Goal: Information Seeking & Learning: Learn about a topic

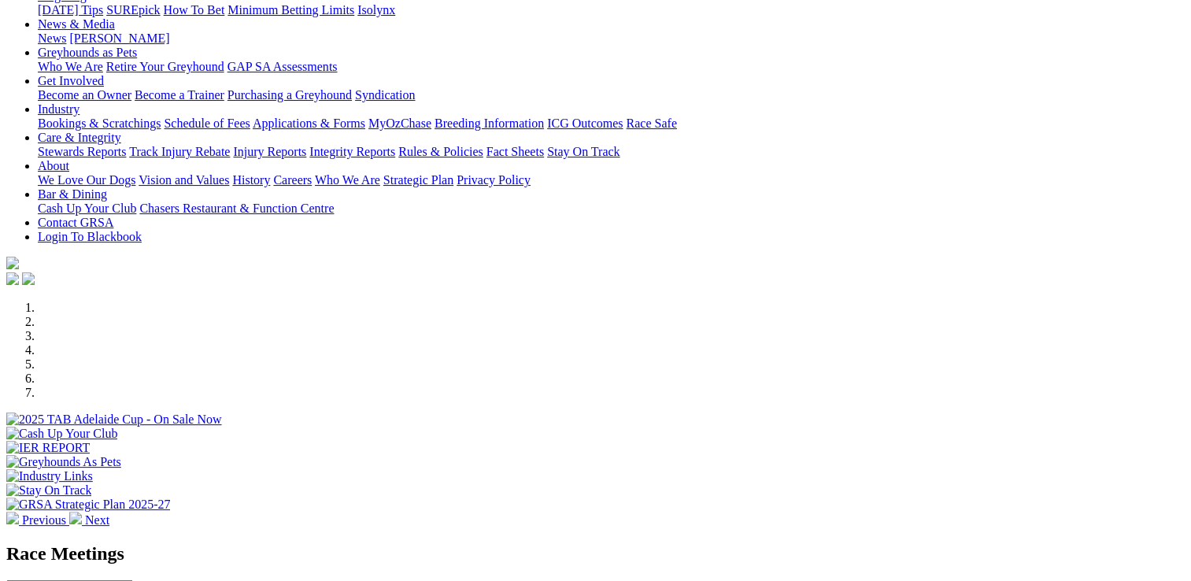
scroll to position [393, 0]
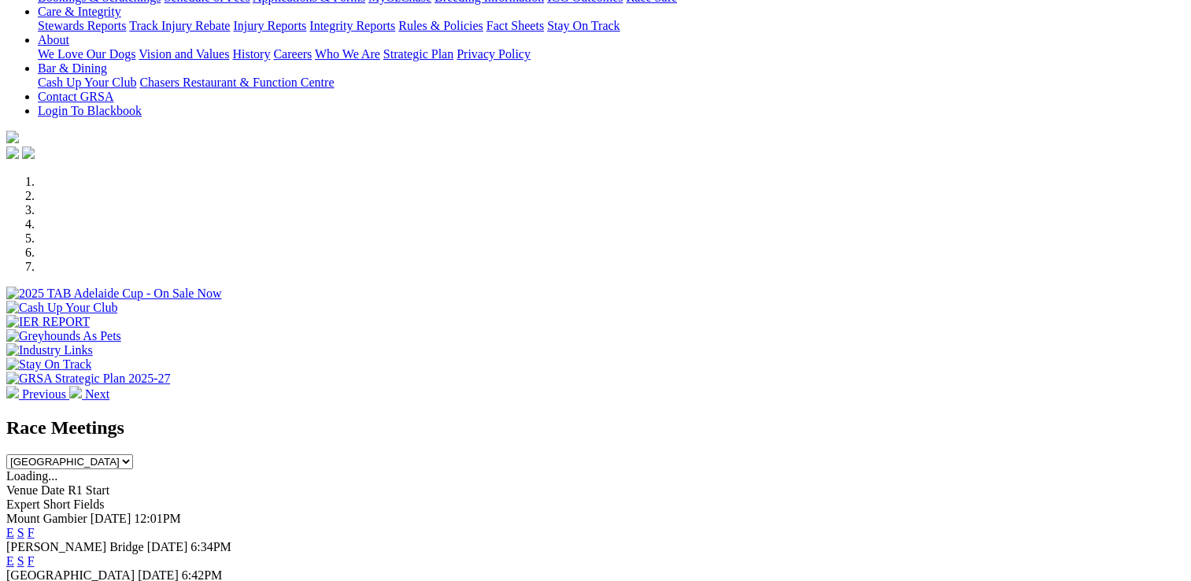
click at [14, 554] on link "E" at bounding box center [10, 560] width 8 height 13
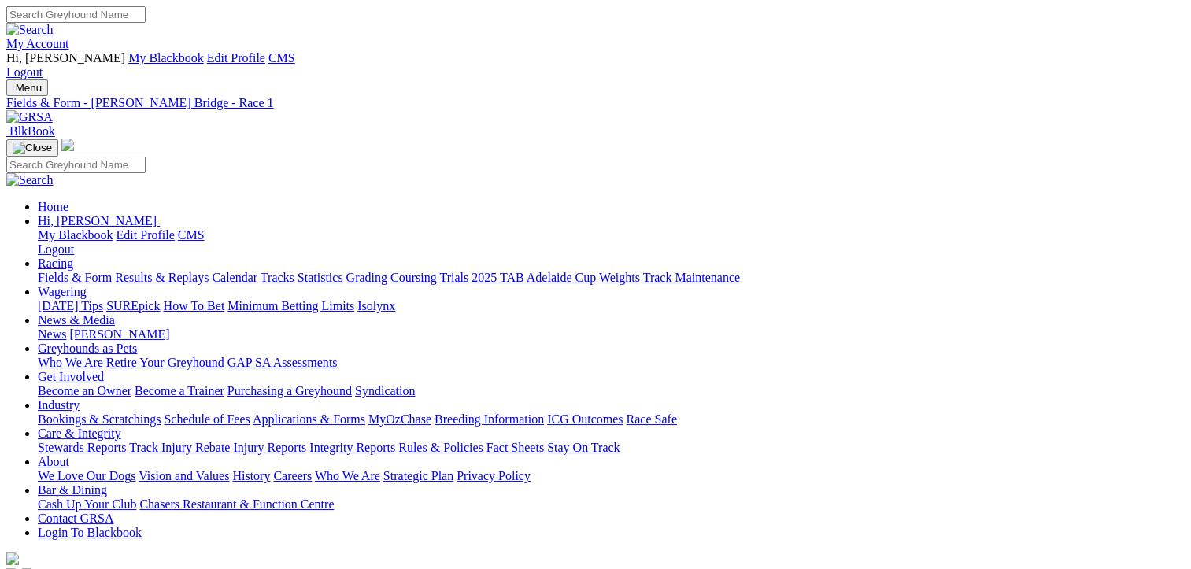
click at [67, 271] on link "Fields & Form" at bounding box center [75, 277] width 74 height 13
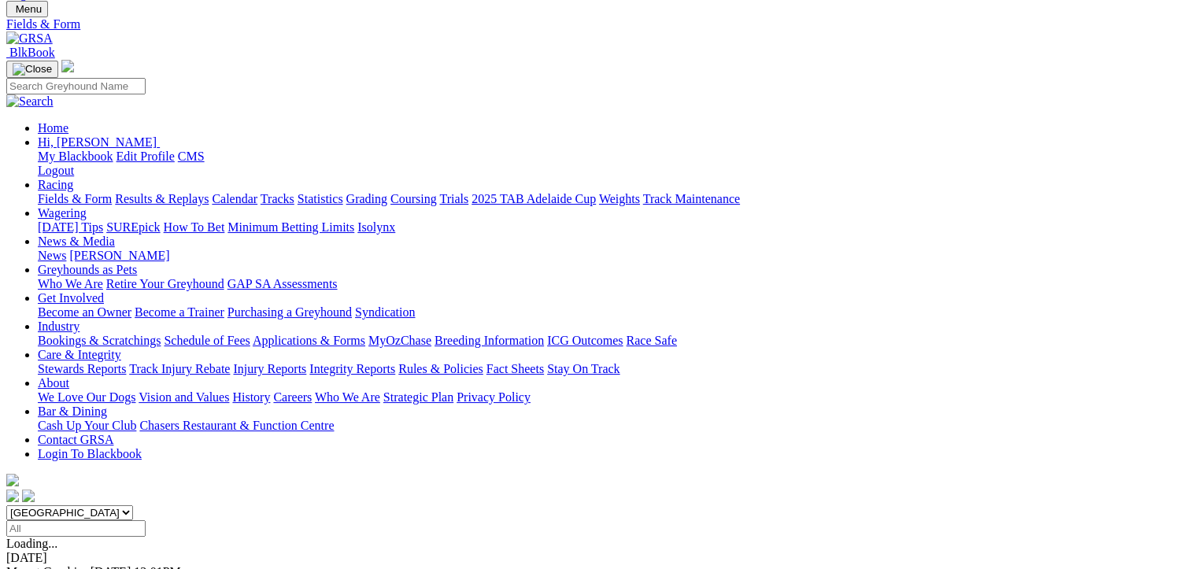
scroll to position [79, 0]
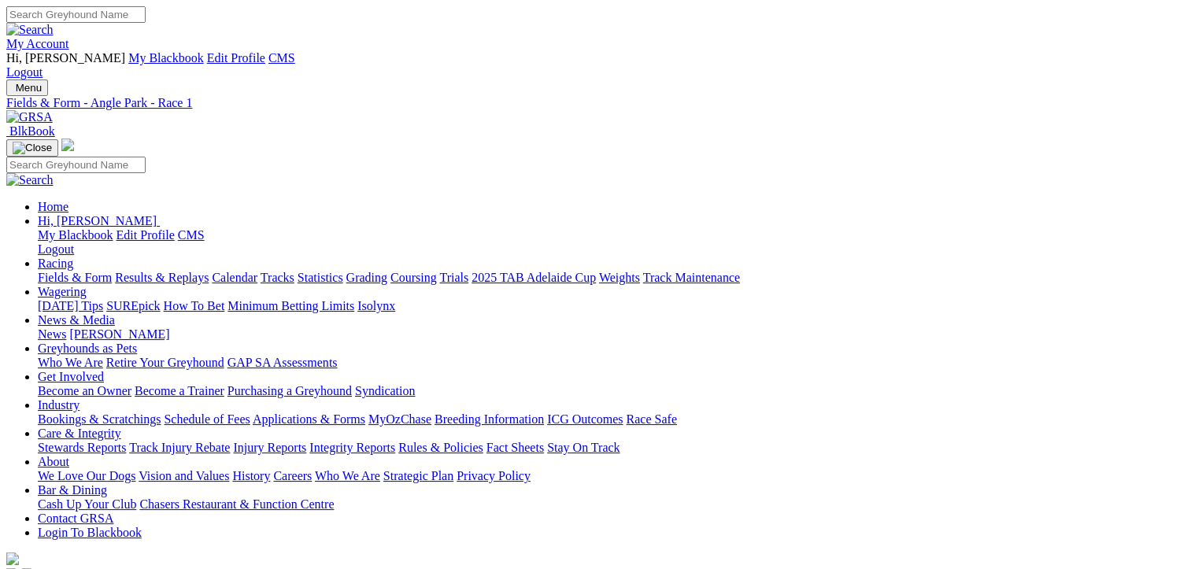
click at [69, 271] on link "Fields & Form" at bounding box center [75, 277] width 74 height 13
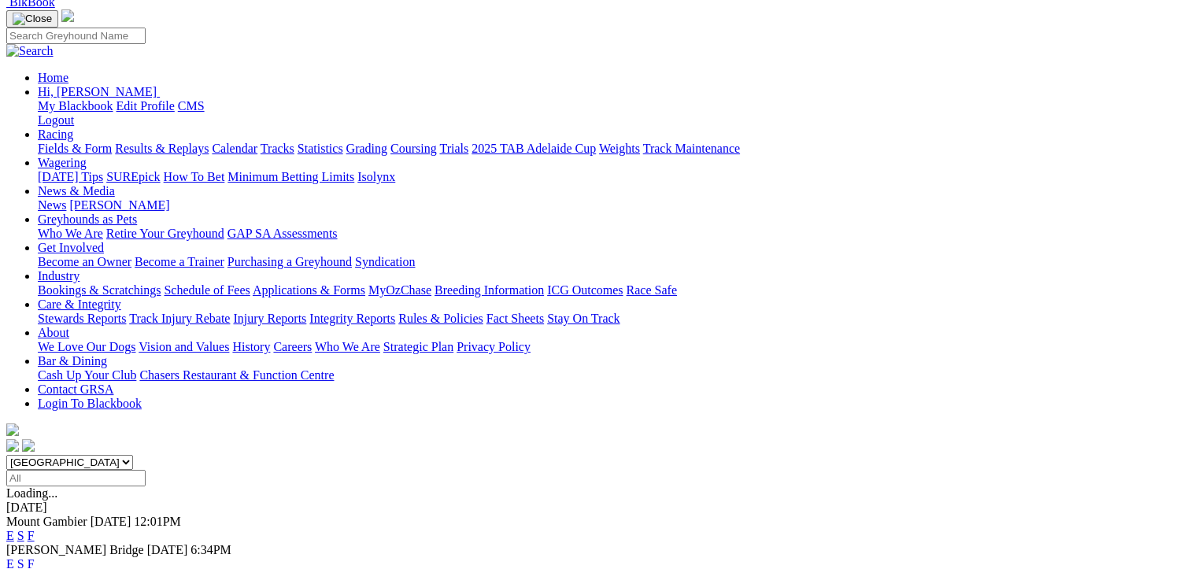
scroll to position [315, 0]
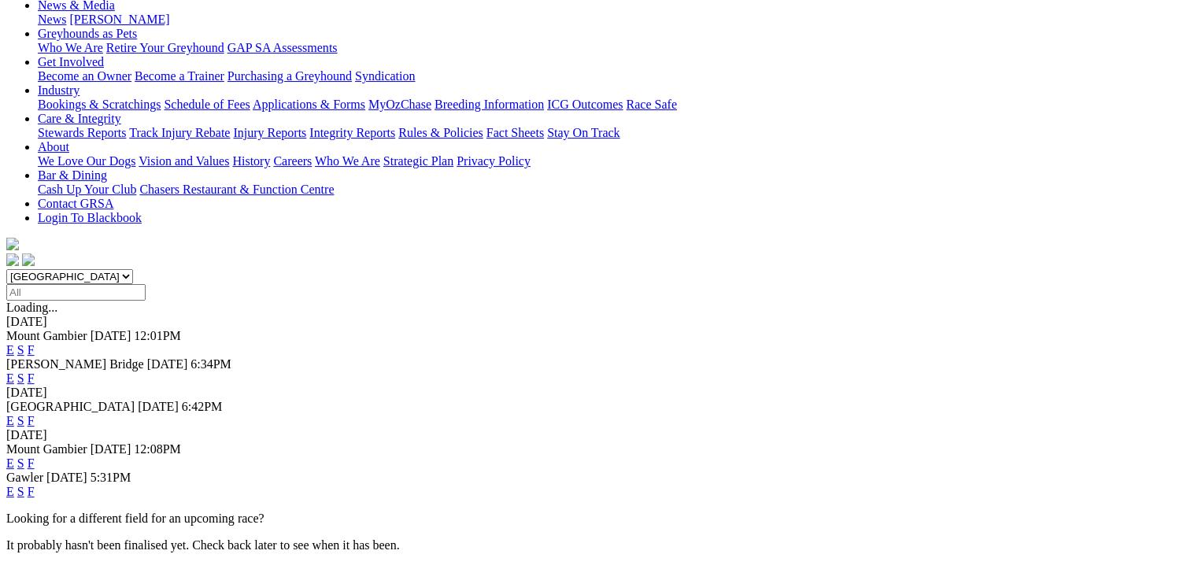
click at [14, 485] on link "E" at bounding box center [10, 491] width 8 height 13
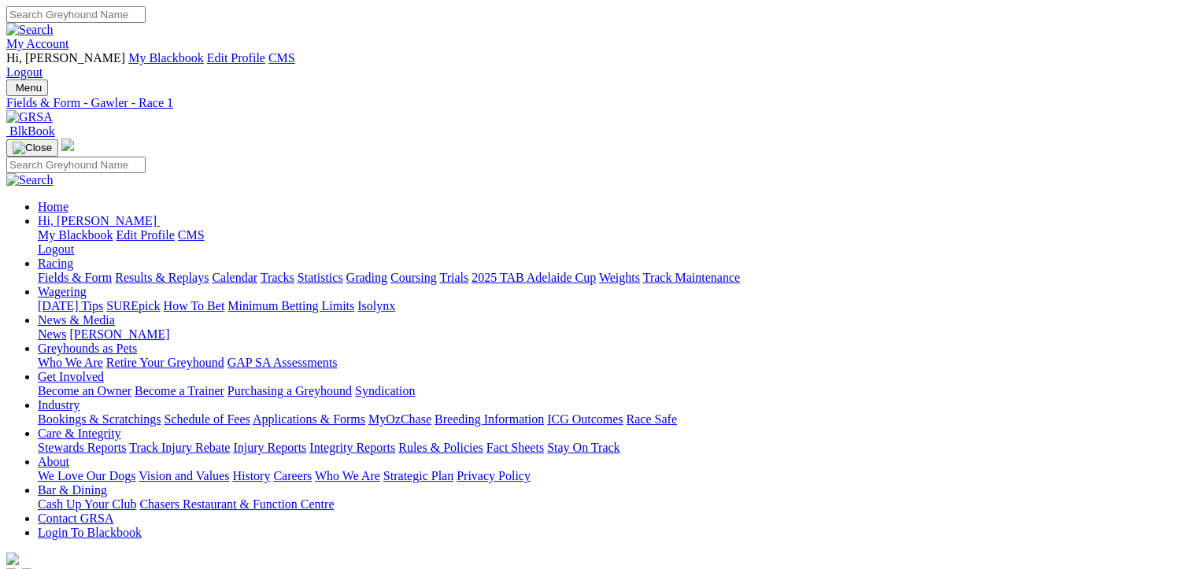
click at [66, 271] on link "Fields & Form" at bounding box center [75, 277] width 74 height 13
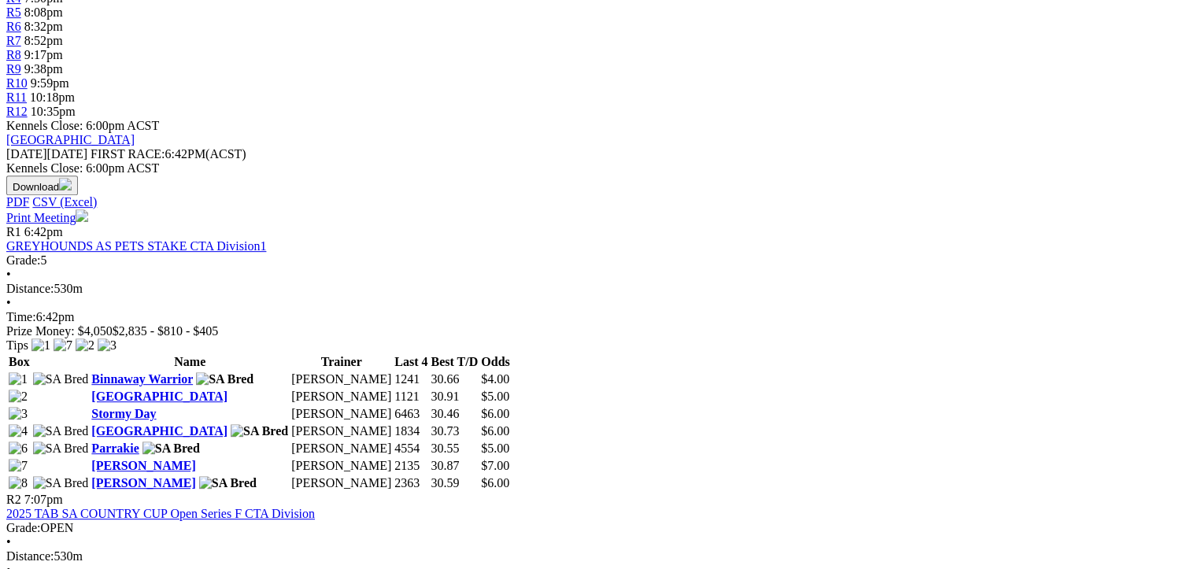
scroll to position [708, 0]
